Goal: Information Seeking & Learning: Find contact information

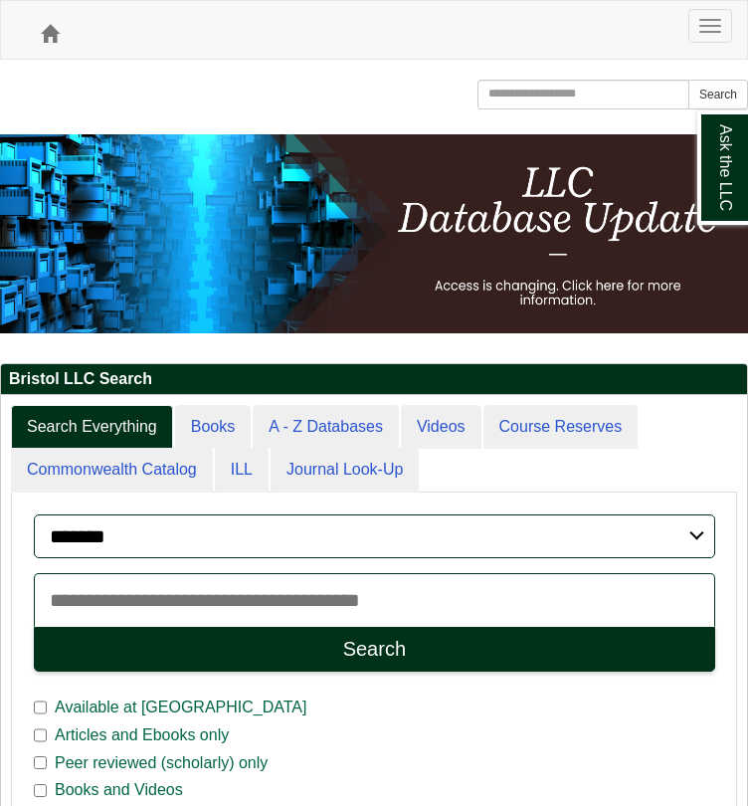
click at [709, 43] on button "Toggle navigation" at bounding box center [711, 26] width 44 height 34
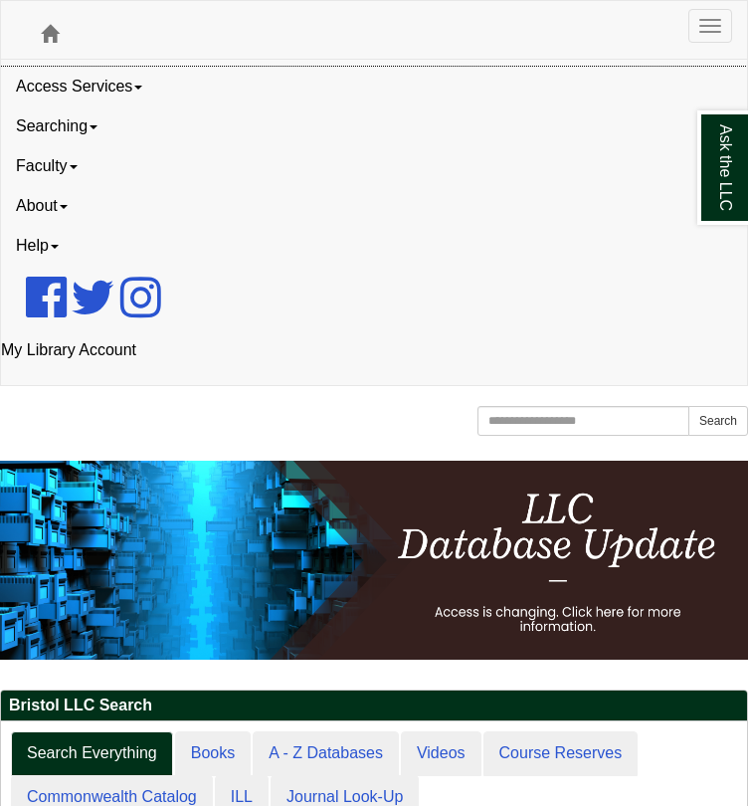
click at [119, 106] on link "Access Services" at bounding box center [374, 87] width 746 height 40
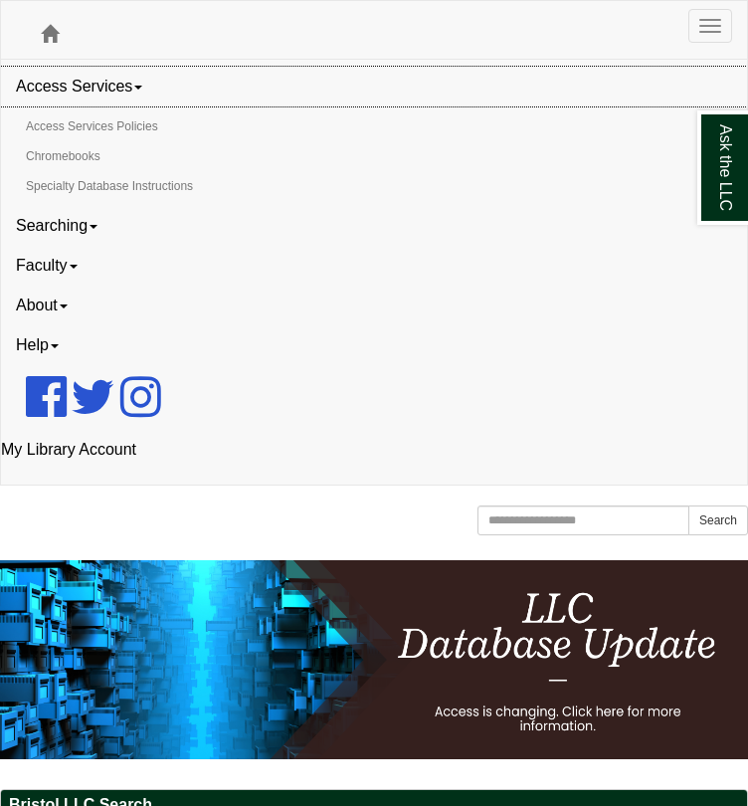
click at [139, 106] on link "Access Services" at bounding box center [374, 87] width 746 height 40
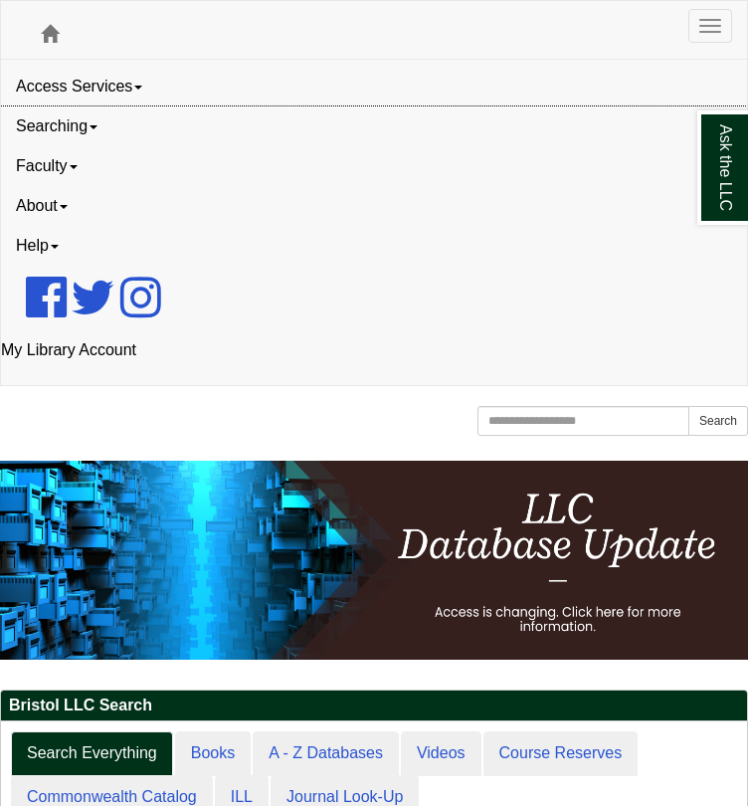
click at [64, 146] on link "Searching" at bounding box center [374, 126] width 746 height 40
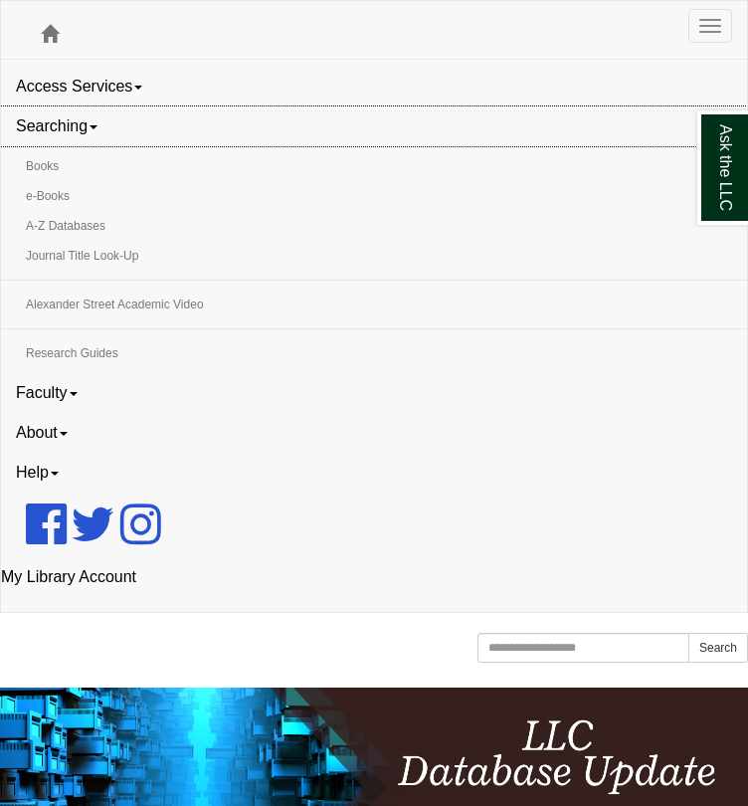
click at [64, 146] on link "Searching" at bounding box center [374, 126] width 746 height 40
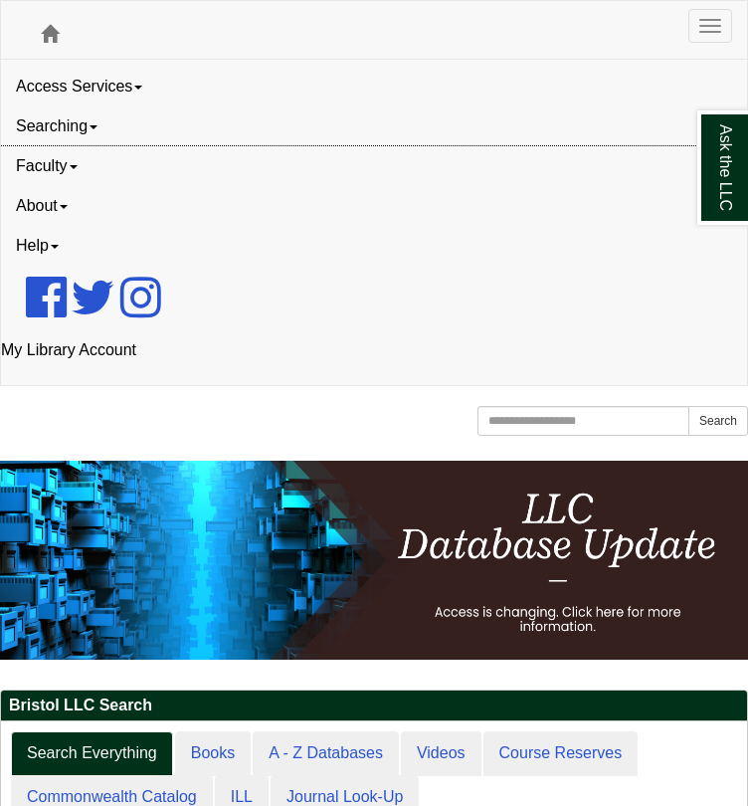
click at [59, 186] on link "Faculty" at bounding box center [374, 166] width 746 height 40
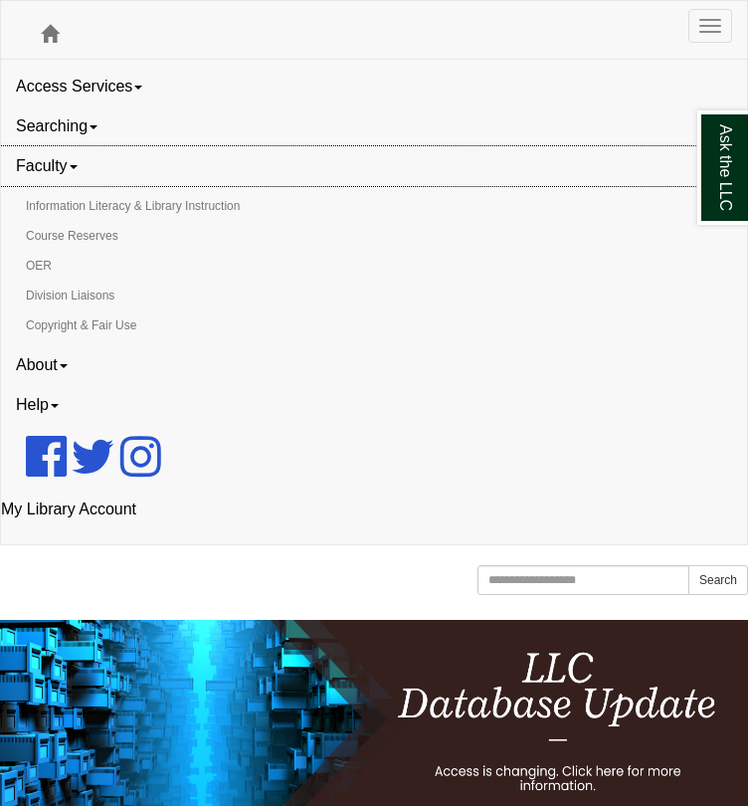
click at [74, 186] on link "Faculty" at bounding box center [374, 166] width 746 height 40
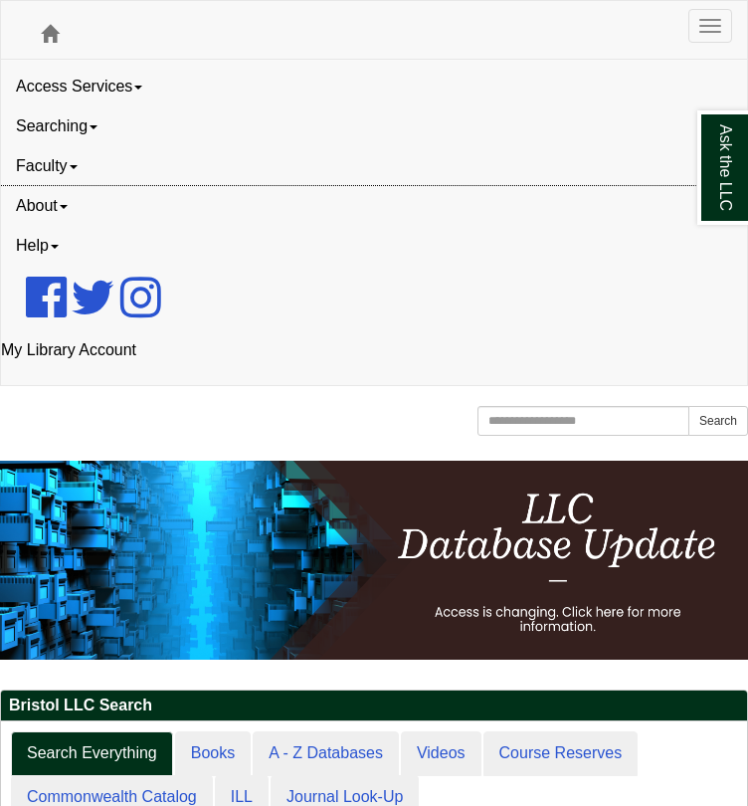
click at [56, 226] on link "About" at bounding box center [374, 206] width 746 height 40
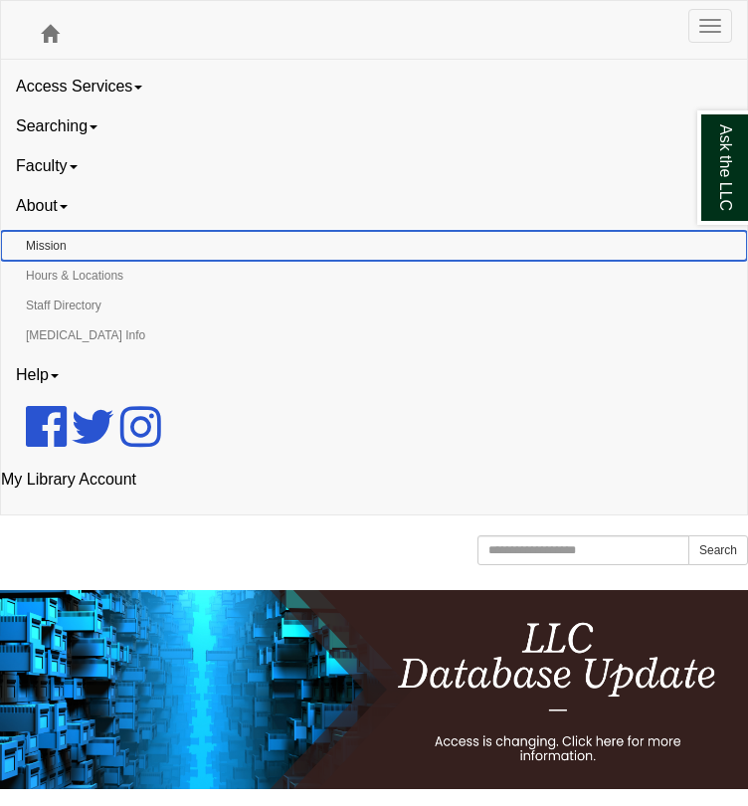
click at [56, 261] on link "Mission" at bounding box center [374, 246] width 746 height 30
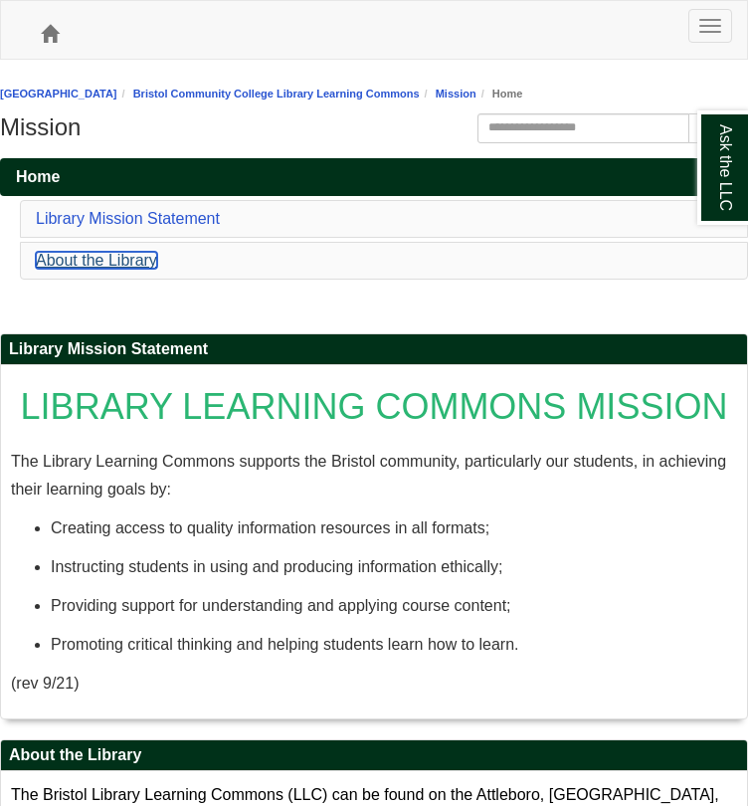
click at [122, 269] on link "About the Library" at bounding box center [96, 260] width 121 height 17
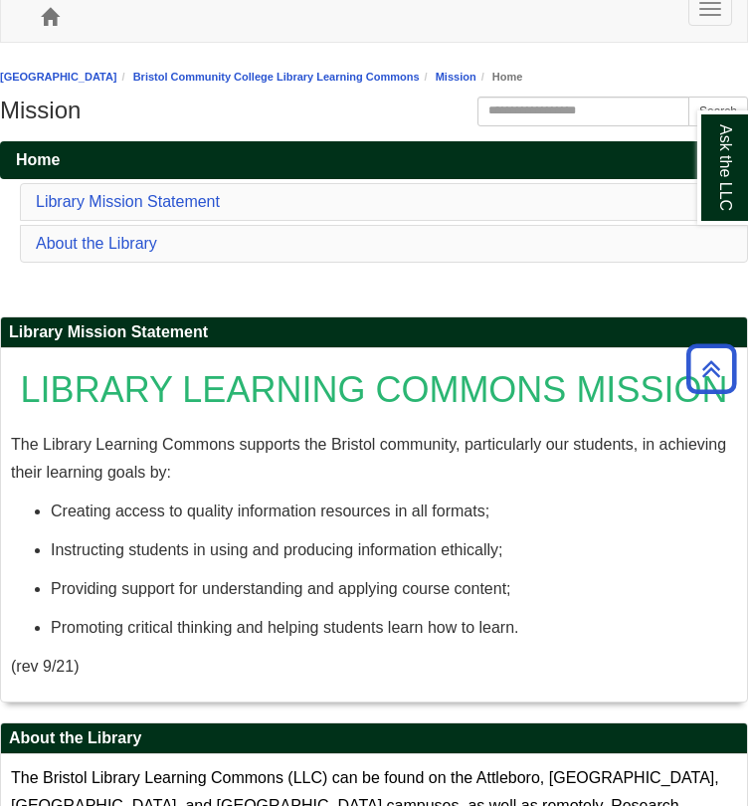
scroll to position [8, 0]
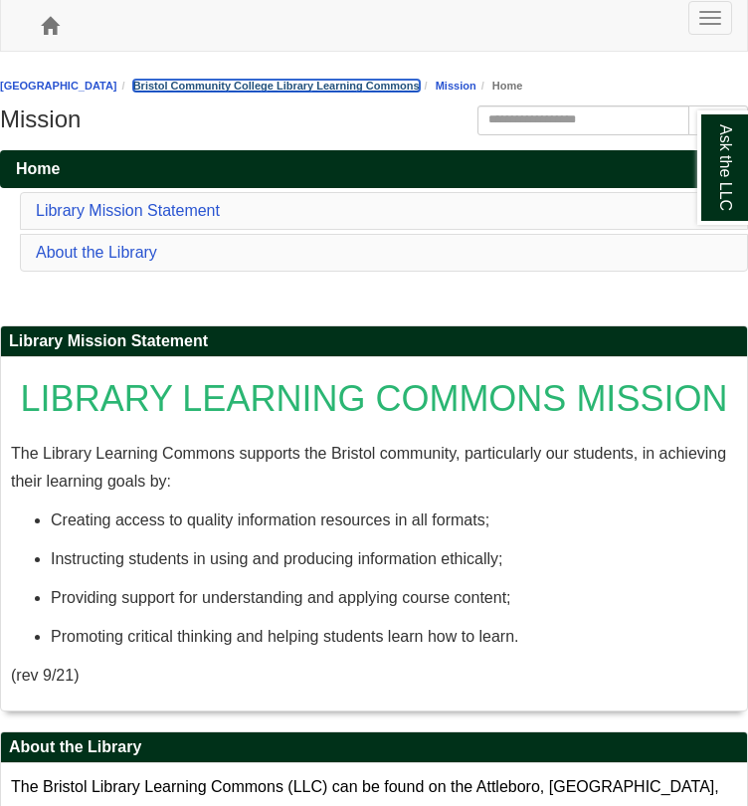
click at [335, 92] on link "Bristol Community College Library Learning Commons" at bounding box center [276, 86] width 287 height 12
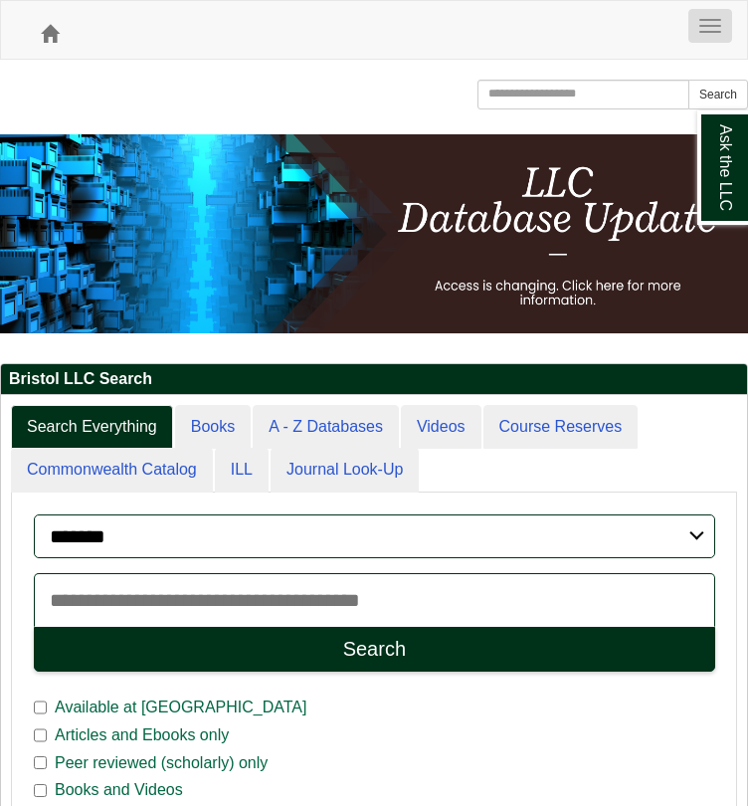
click at [712, 43] on button "Toggle navigation" at bounding box center [711, 26] width 44 height 34
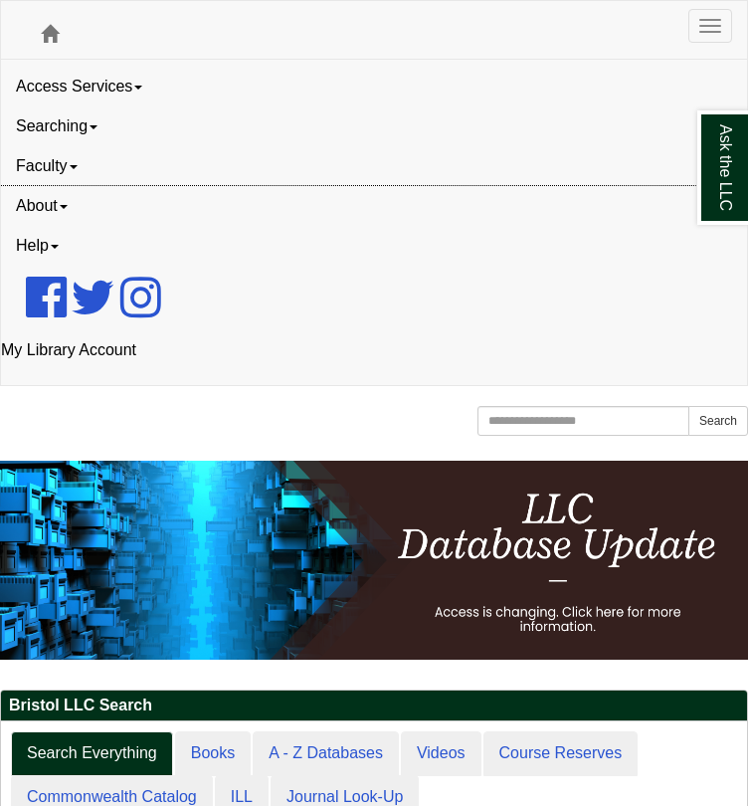
click at [57, 226] on link "About" at bounding box center [374, 206] width 746 height 40
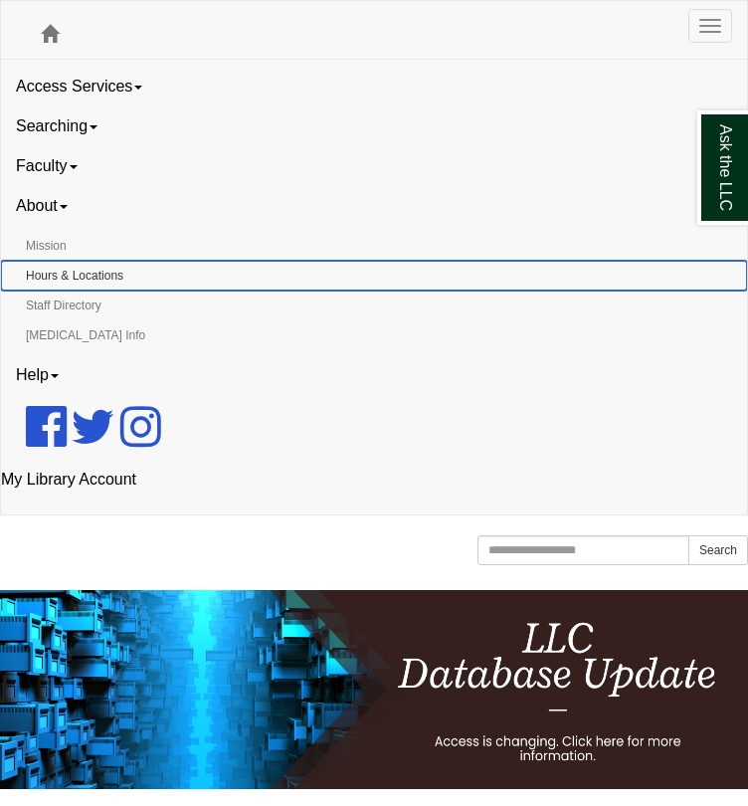
click at [92, 291] on link "Hours & Locations" at bounding box center [374, 276] width 746 height 30
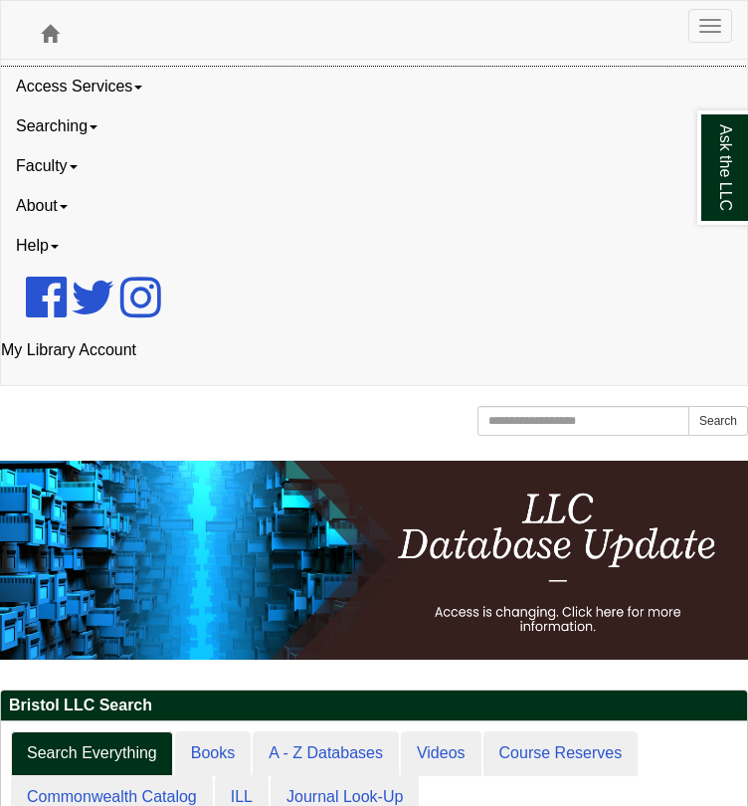
click at [127, 106] on link "Access Services" at bounding box center [374, 87] width 746 height 40
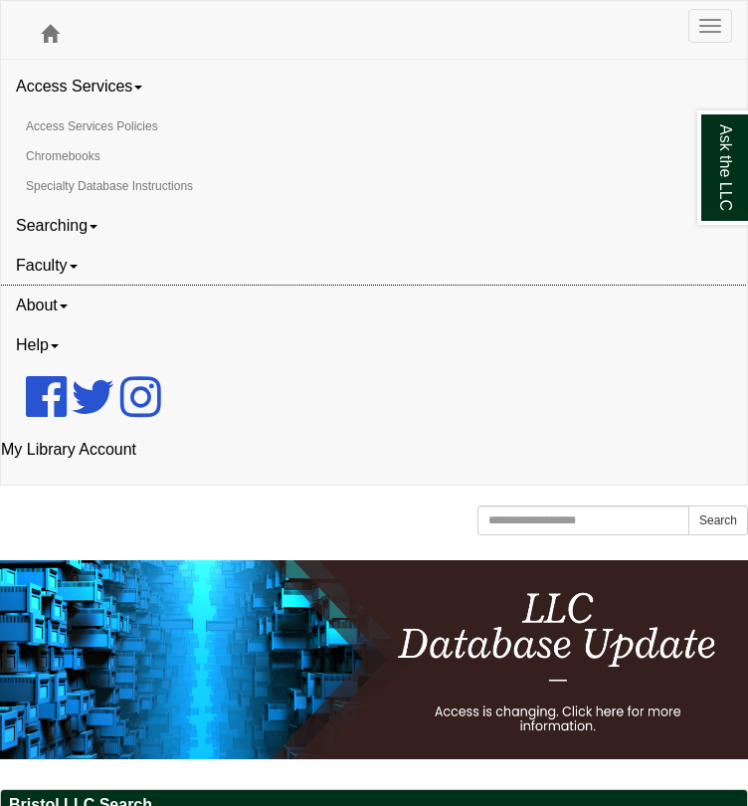
click at [38, 292] on link "About" at bounding box center [374, 306] width 746 height 40
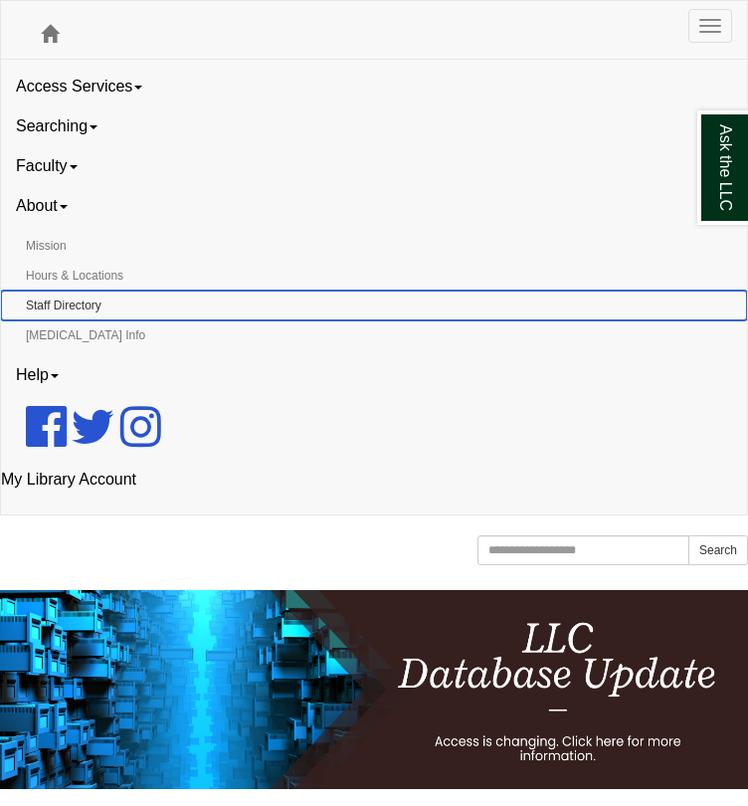
click at [73, 320] on link "Staff Directory" at bounding box center [374, 306] width 746 height 30
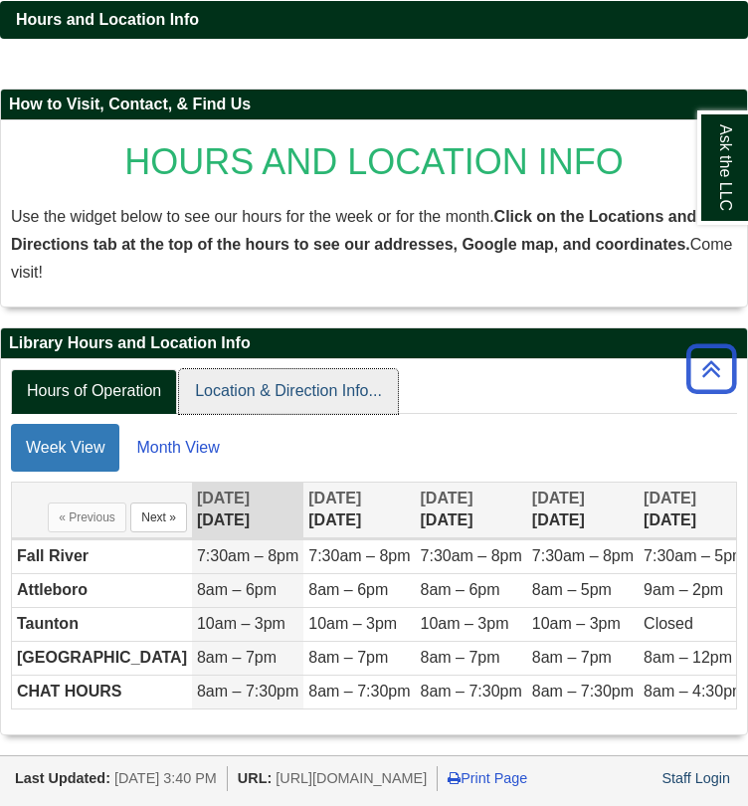
scroll to position [329, 0]
click at [254, 369] on link "Location & Direction Info..." at bounding box center [288, 391] width 219 height 45
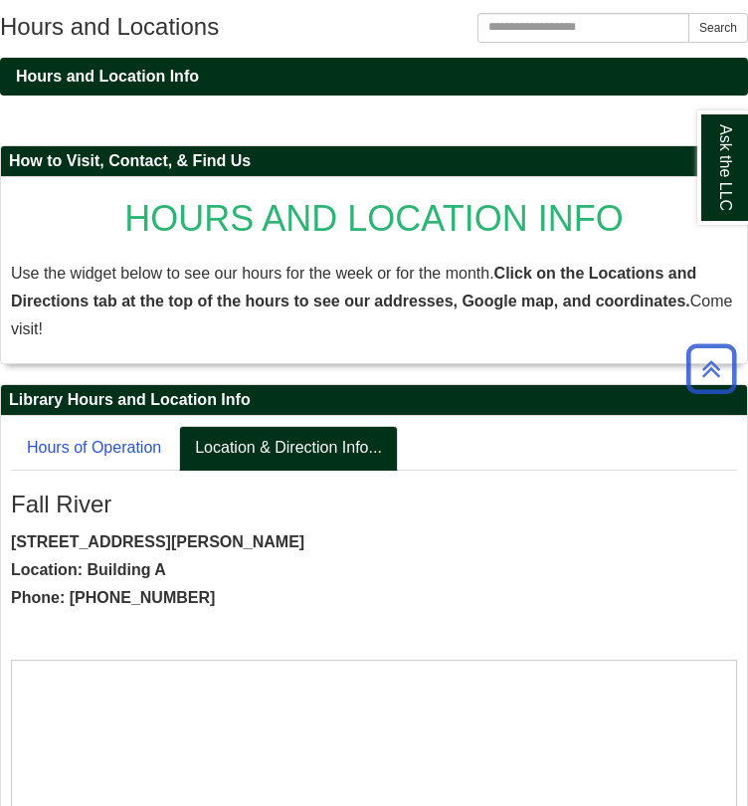
scroll to position [0, 0]
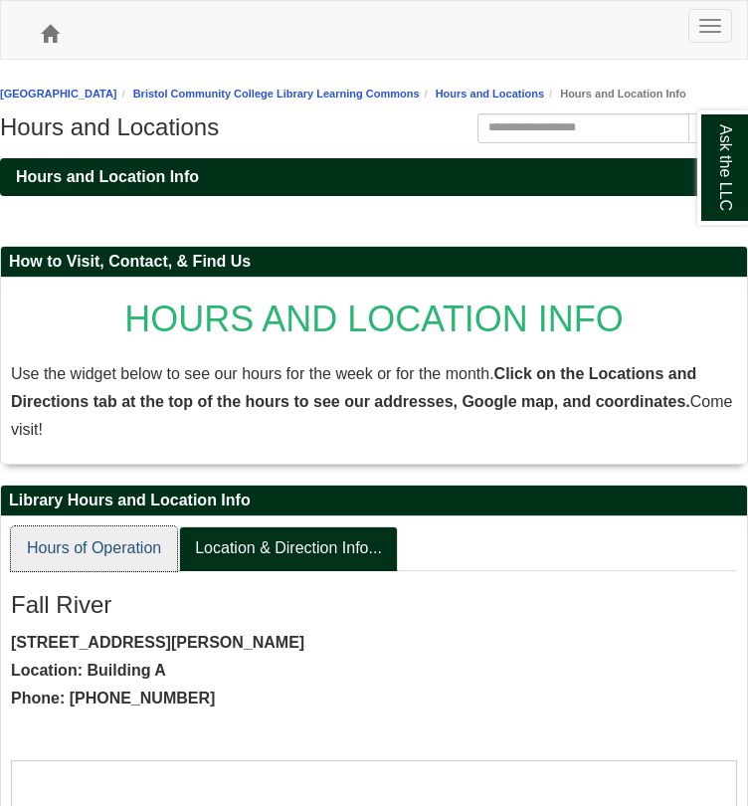
click at [114, 571] on link "Hours of Operation" at bounding box center [94, 548] width 166 height 45
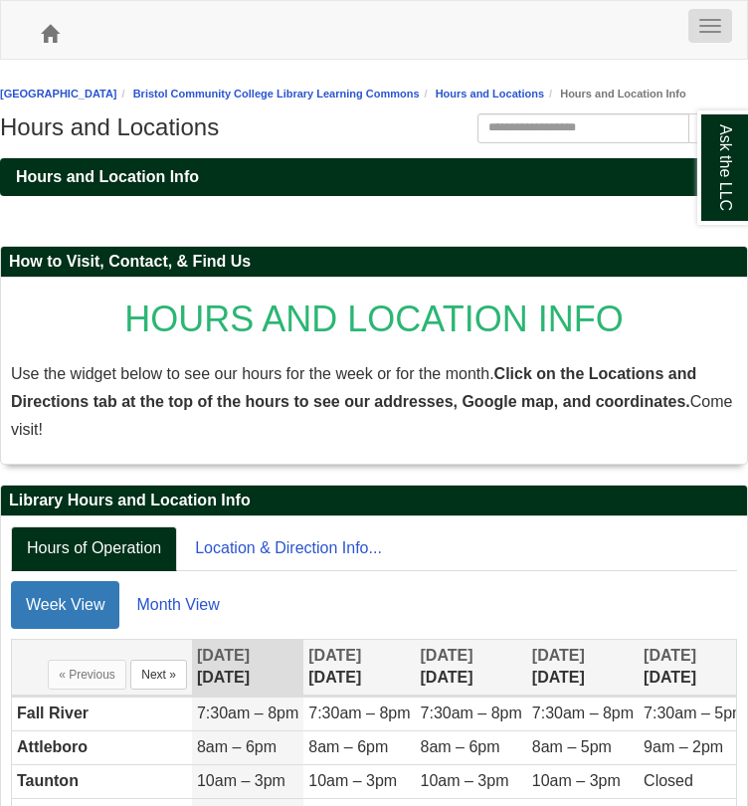
click at [713, 43] on button "Toggle navigation" at bounding box center [711, 26] width 44 height 34
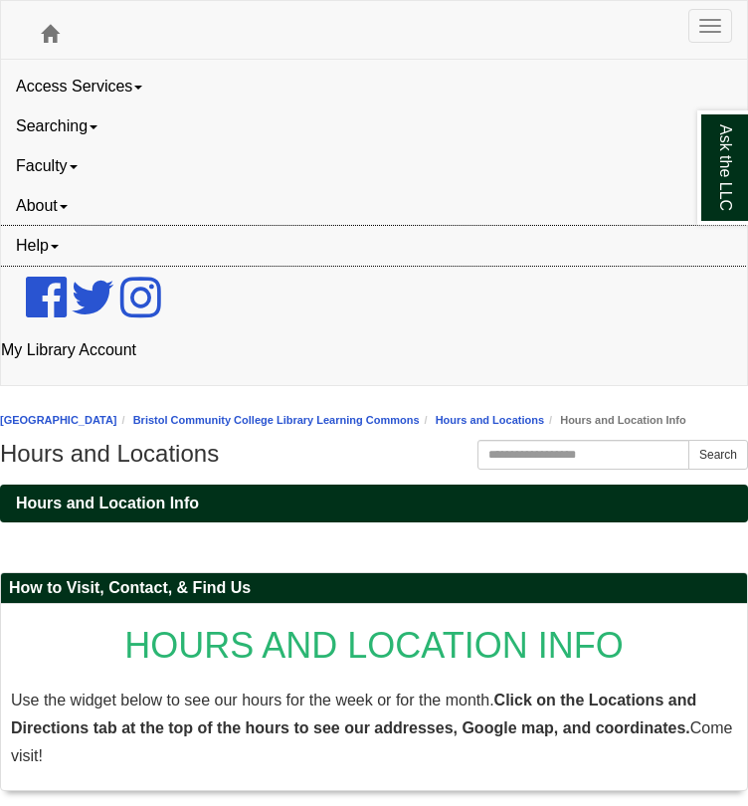
click at [64, 266] on link "Help" at bounding box center [374, 246] width 746 height 40
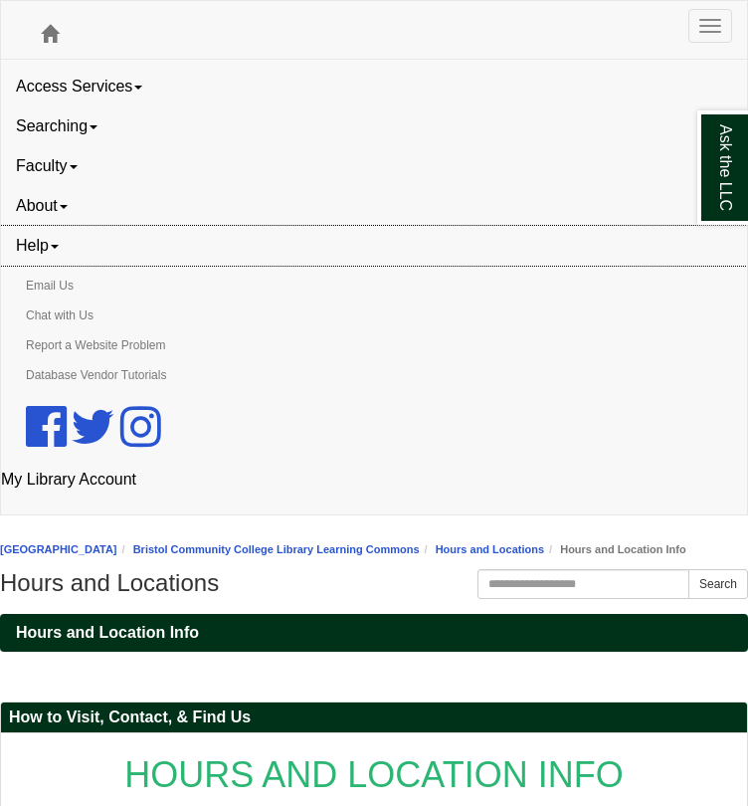
click at [46, 266] on link "Help" at bounding box center [374, 246] width 746 height 40
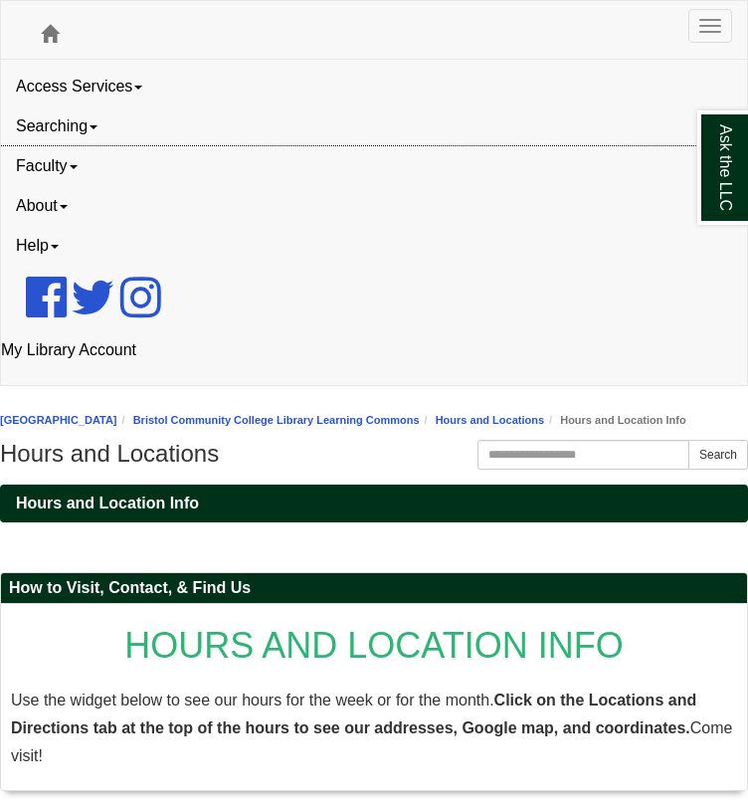
click at [64, 186] on link "Faculty" at bounding box center [374, 166] width 746 height 40
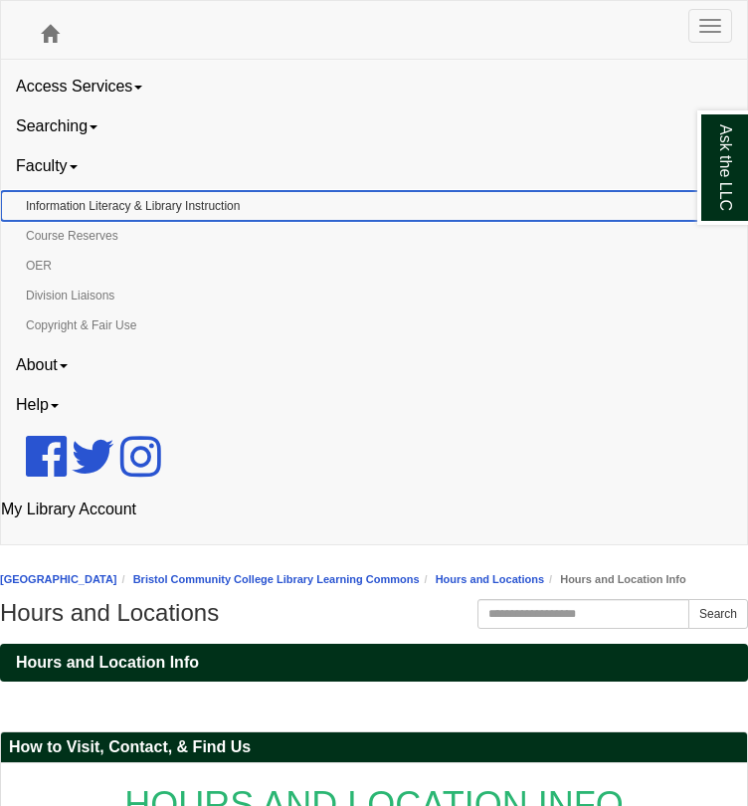
click at [73, 221] on link "Information Literacy & Library Instruction" at bounding box center [374, 206] width 746 height 30
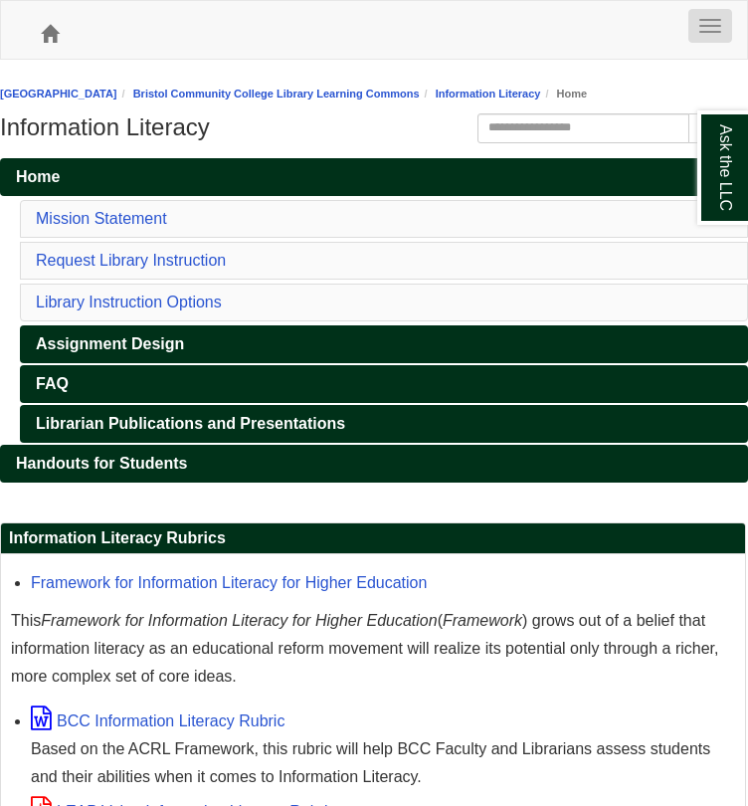
click at [710, 21] on span "button" at bounding box center [711, 20] width 22 height 2
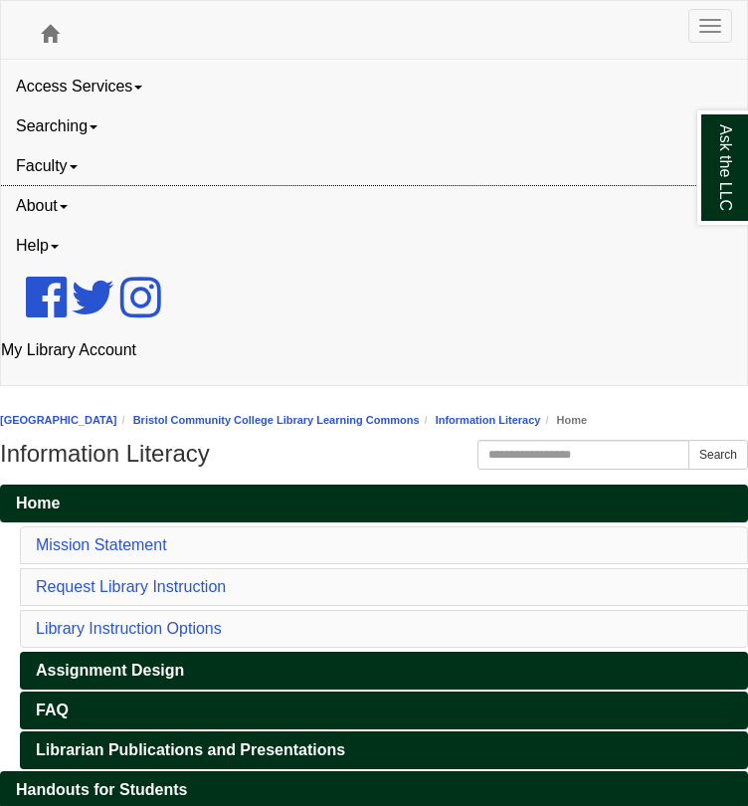
click at [61, 226] on link "About" at bounding box center [374, 206] width 746 height 40
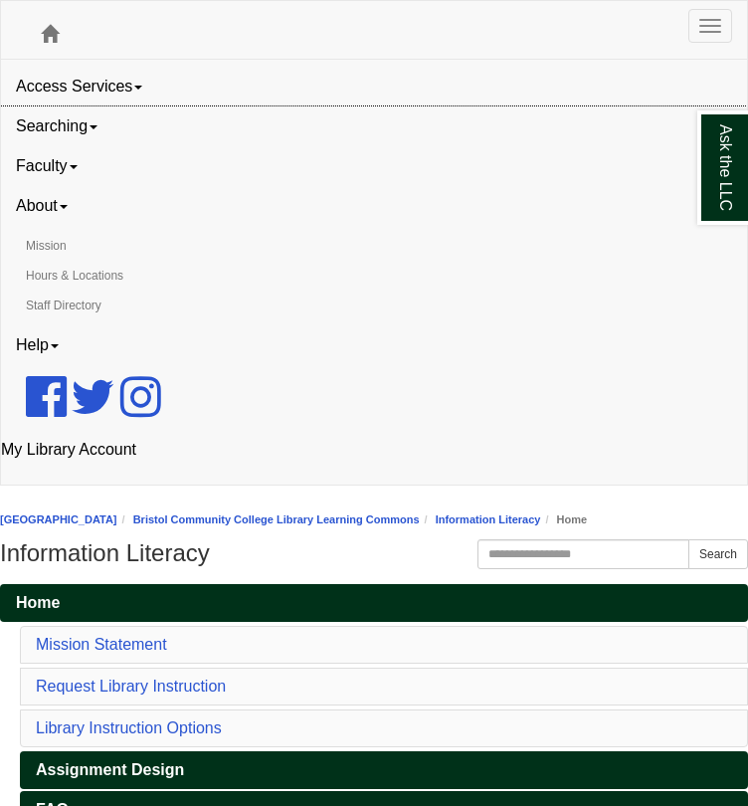
click at [77, 146] on link "Searching" at bounding box center [374, 126] width 746 height 40
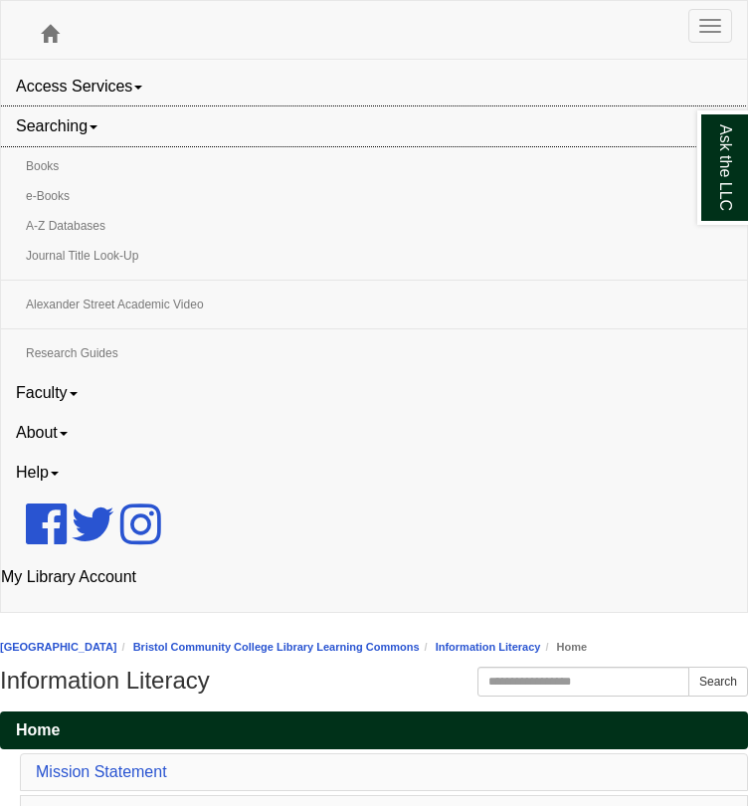
click at [77, 146] on link "Searching" at bounding box center [374, 126] width 746 height 40
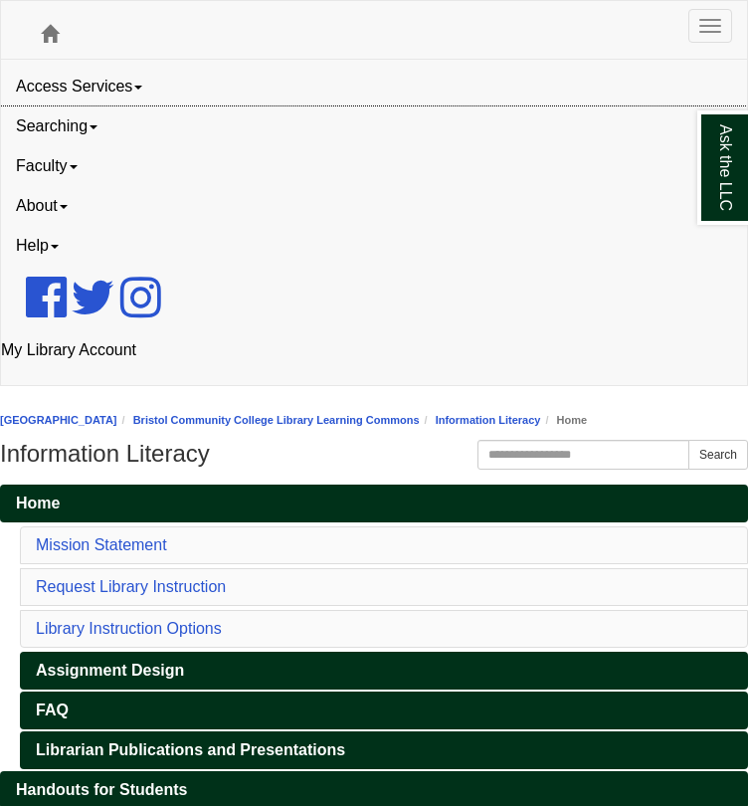
click at [77, 146] on link "Searching" at bounding box center [374, 126] width 746 height 40
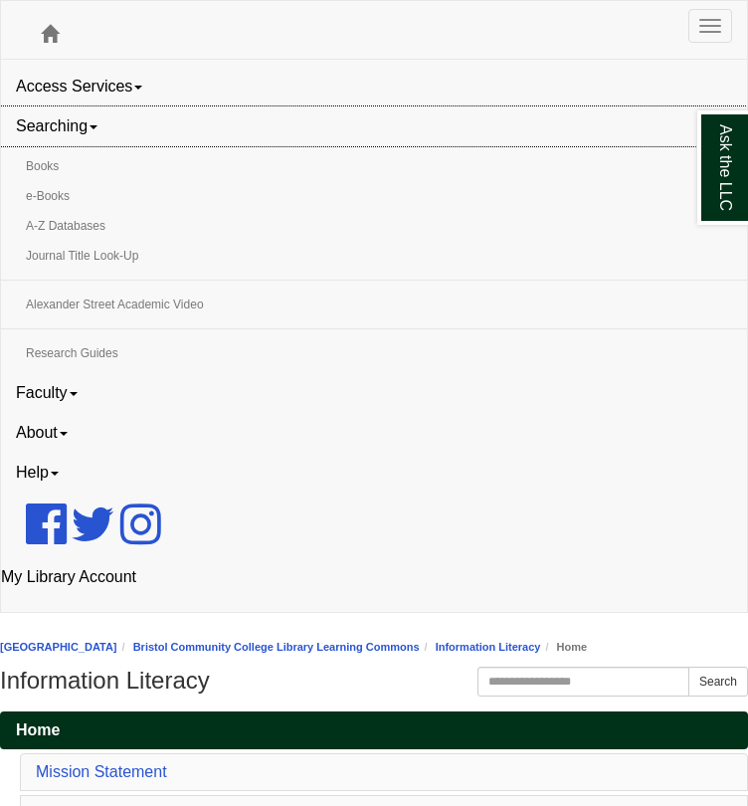
click at [72, 146] on link "Searching" at bounding box center [374, 126] width 746 height 40
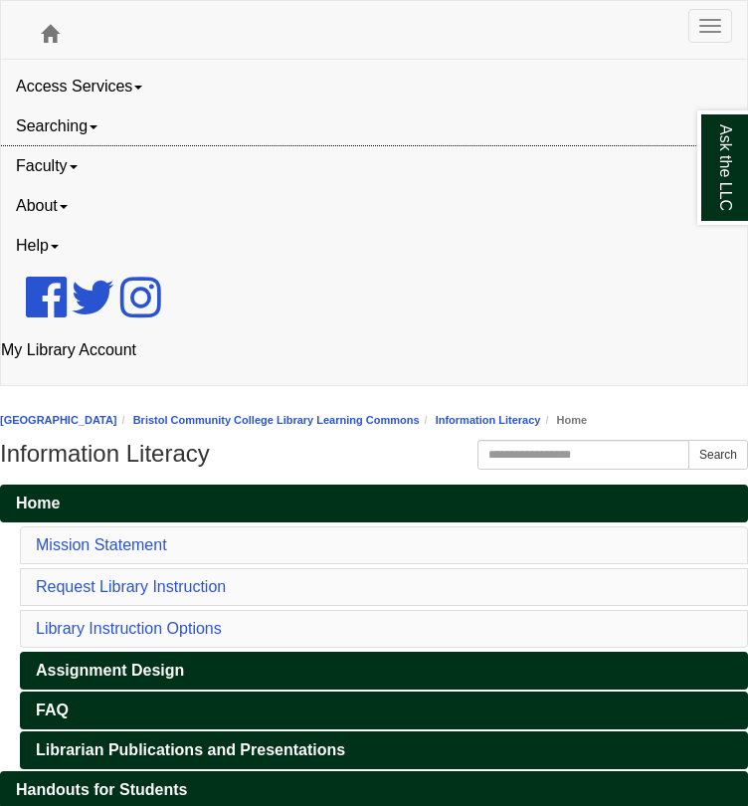
click at [59, 186] on link "Faculty" at bounding box center [374, 166] width 746 height 40
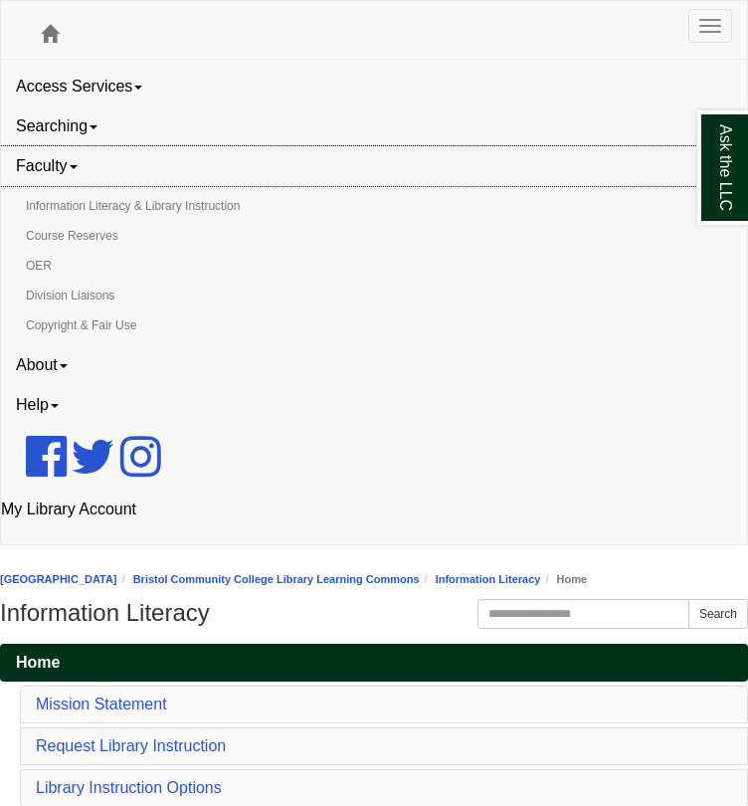
click at [49, 186] on link "Faculty" at bounding box center [374, 166] width 746 height 40
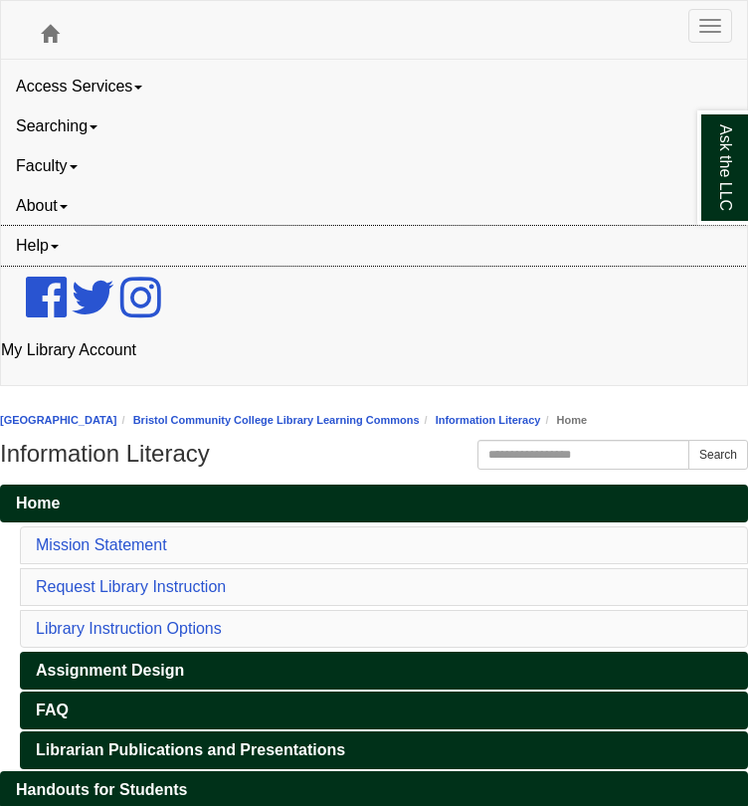
click at [46, 266] on link "Help" at bounding box center [374, 246] width 746 height 40
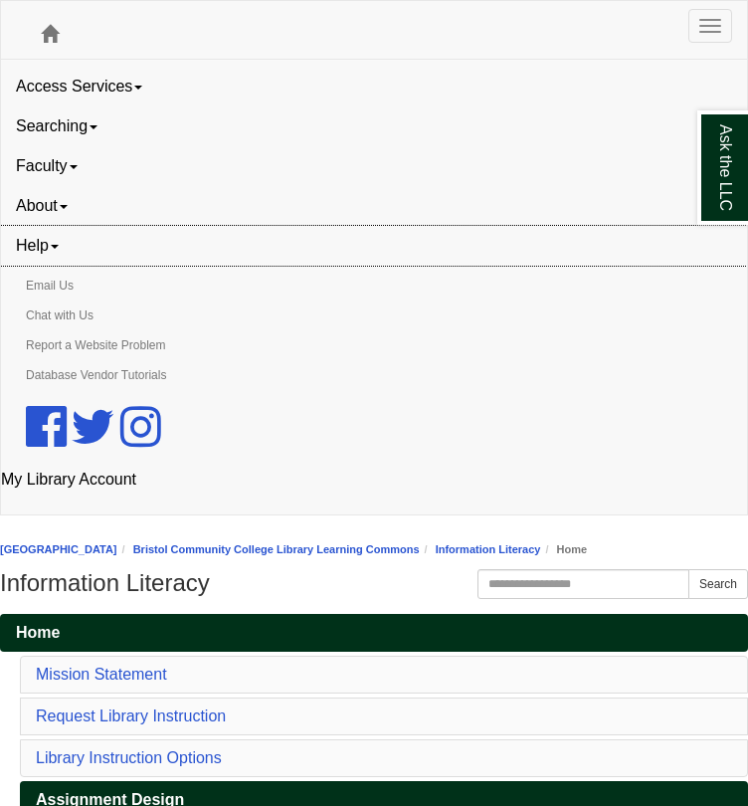
click at [46, 266] on link "Help" at bounding box center [374, 246] width 746 height 40
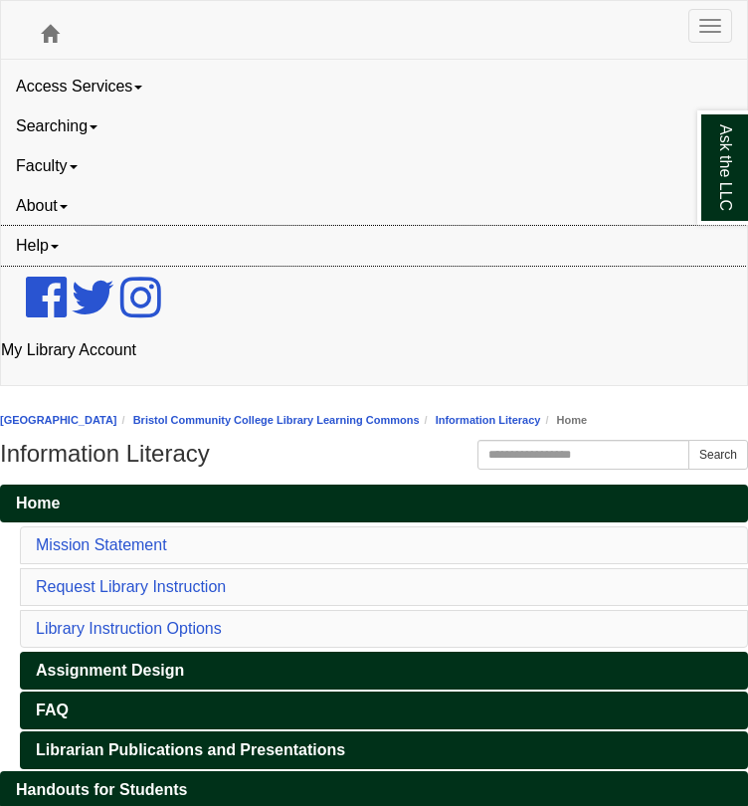
click at [46, 266] on link "Help" at bounding box center [374, 246] width 746 height 40
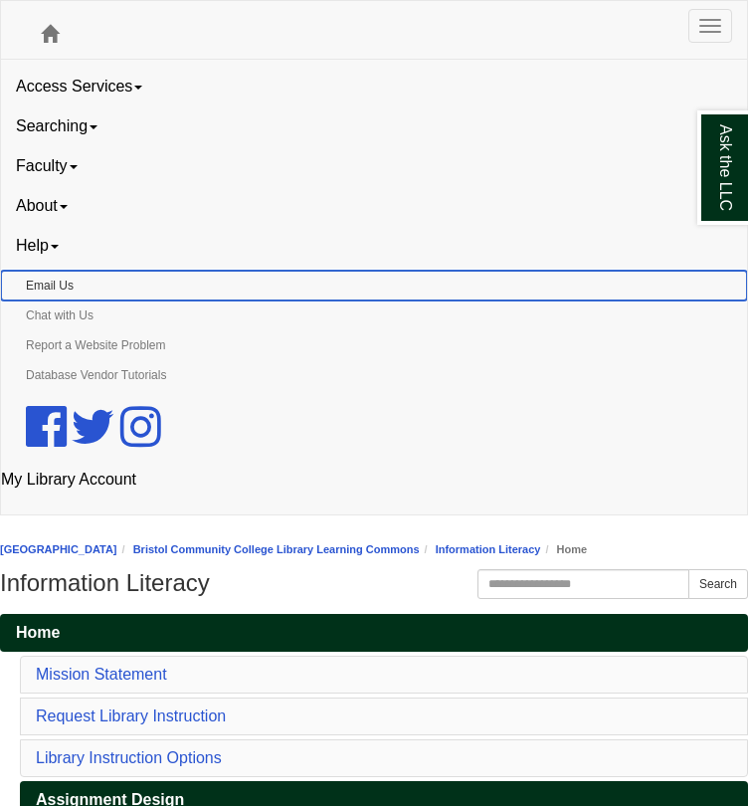
click at [56, 301] on link "Email Us" at bounding box center [374, 286] width 746 height 30
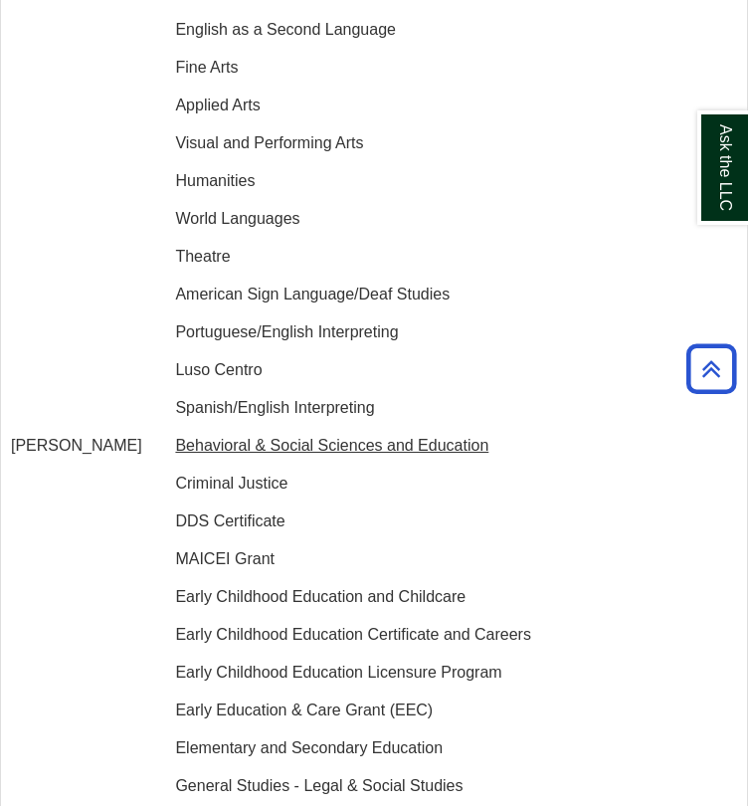
scroll to position [2186, 0]
